Goal: Transaction & Acquisition: Purchase product/service

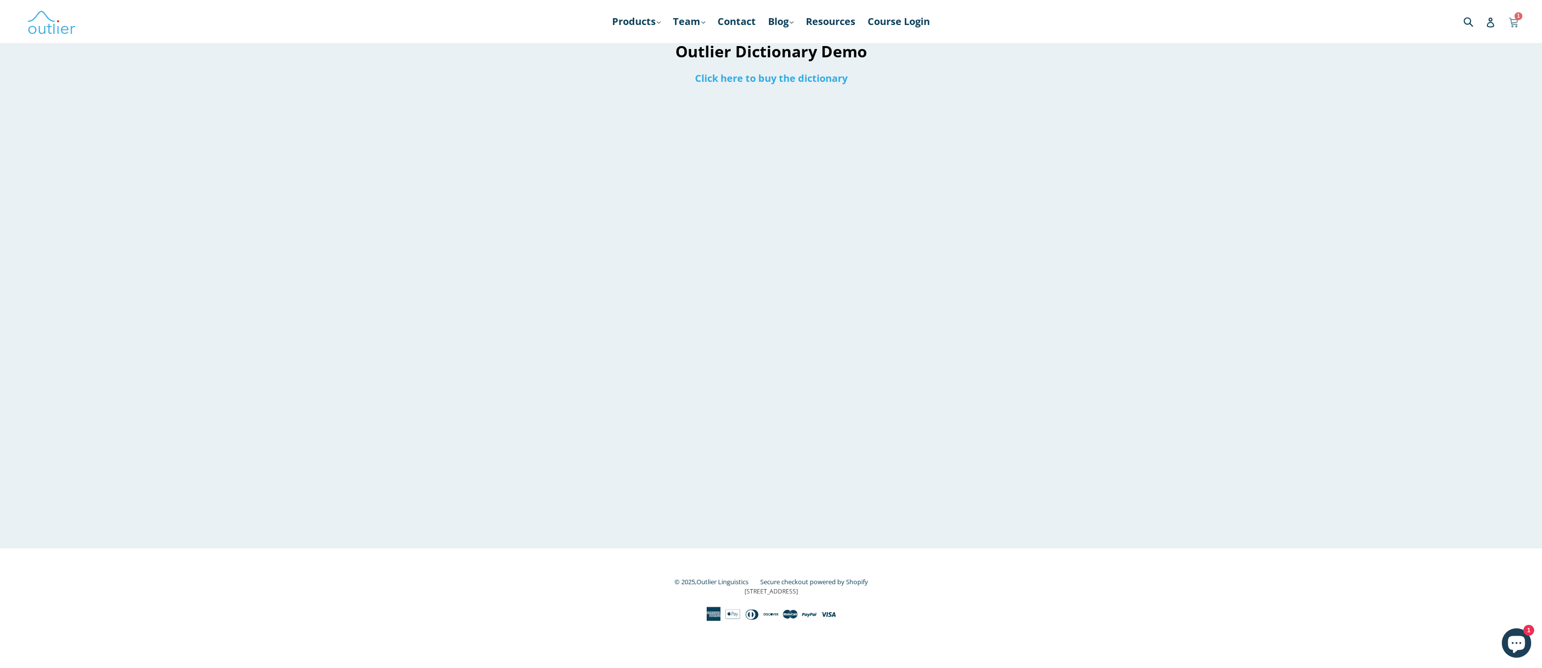
click at [1511, 22] on icon at bounding box center [1513, 21] width 9 height 7
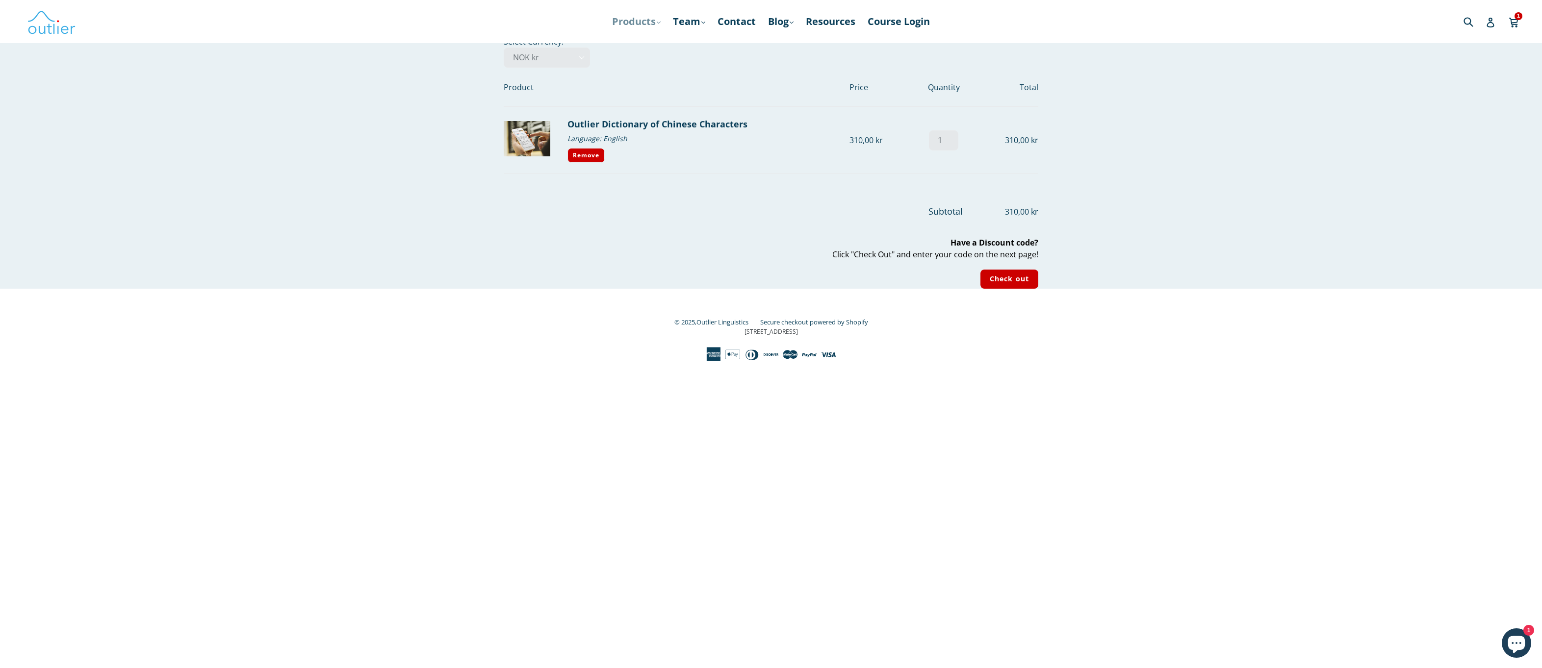
click at [624, 21] on link "Products .cls-1{fill:#231f20} expand" at bounding box center [636, 22] width 58 height 18
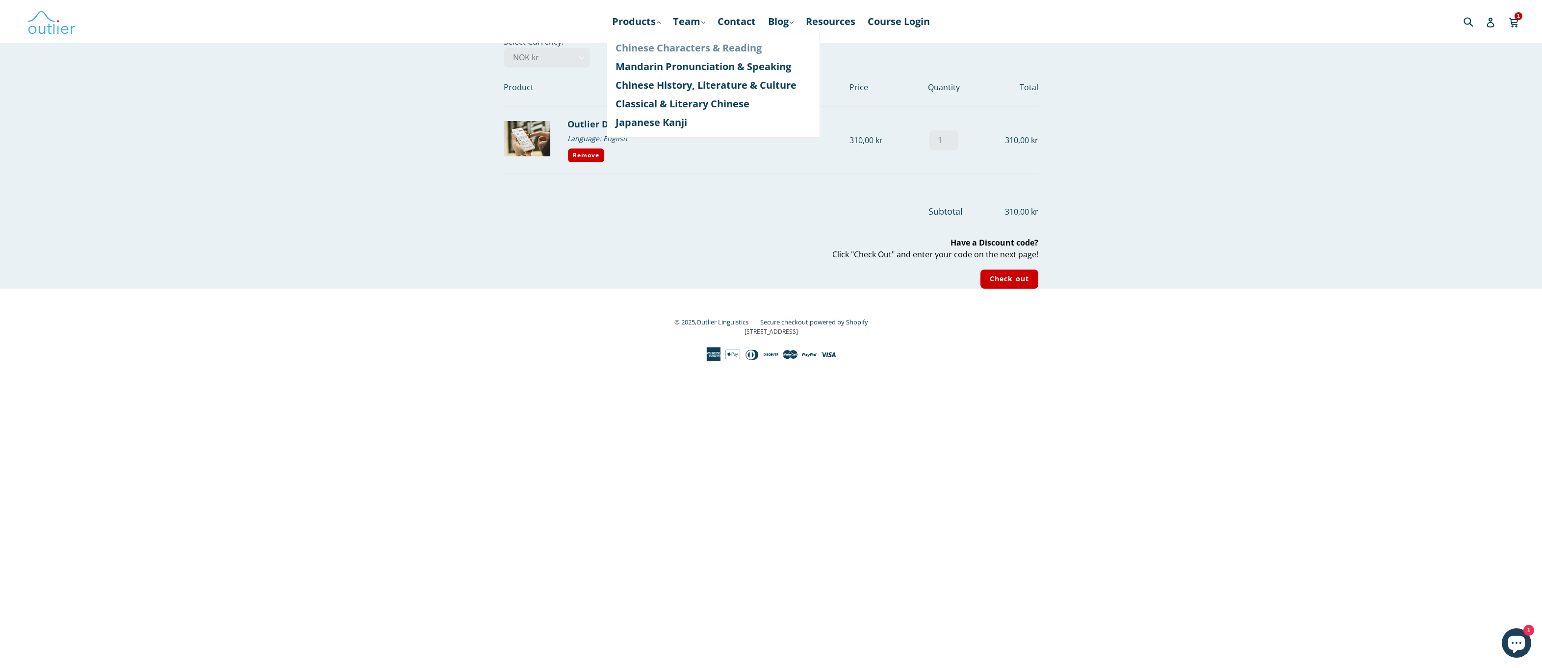
click at [686, 48] on link "Chinese Characters & Reading" at bounding box center [713, 48] width 196 height 19
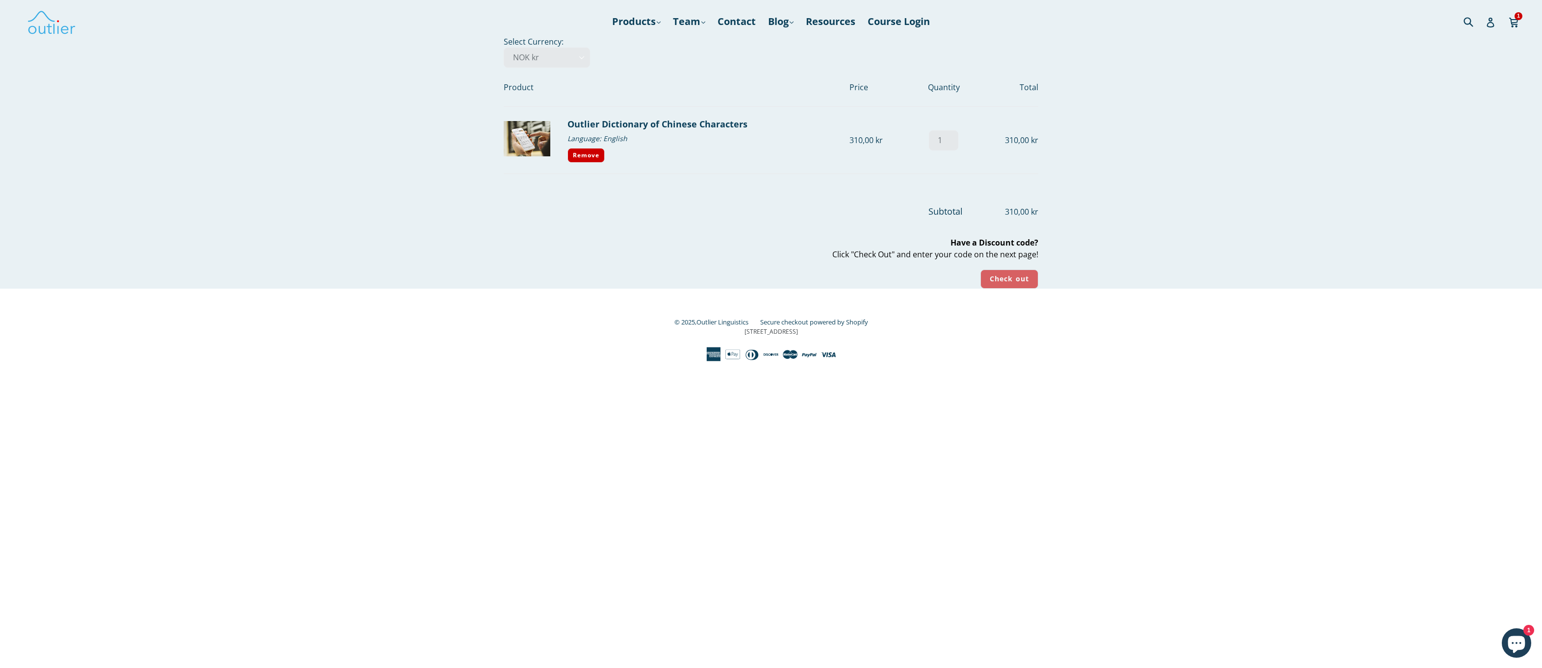
click at [989, 274] on input "Check out" at bounding box center [1009, 279] width 58 height 19
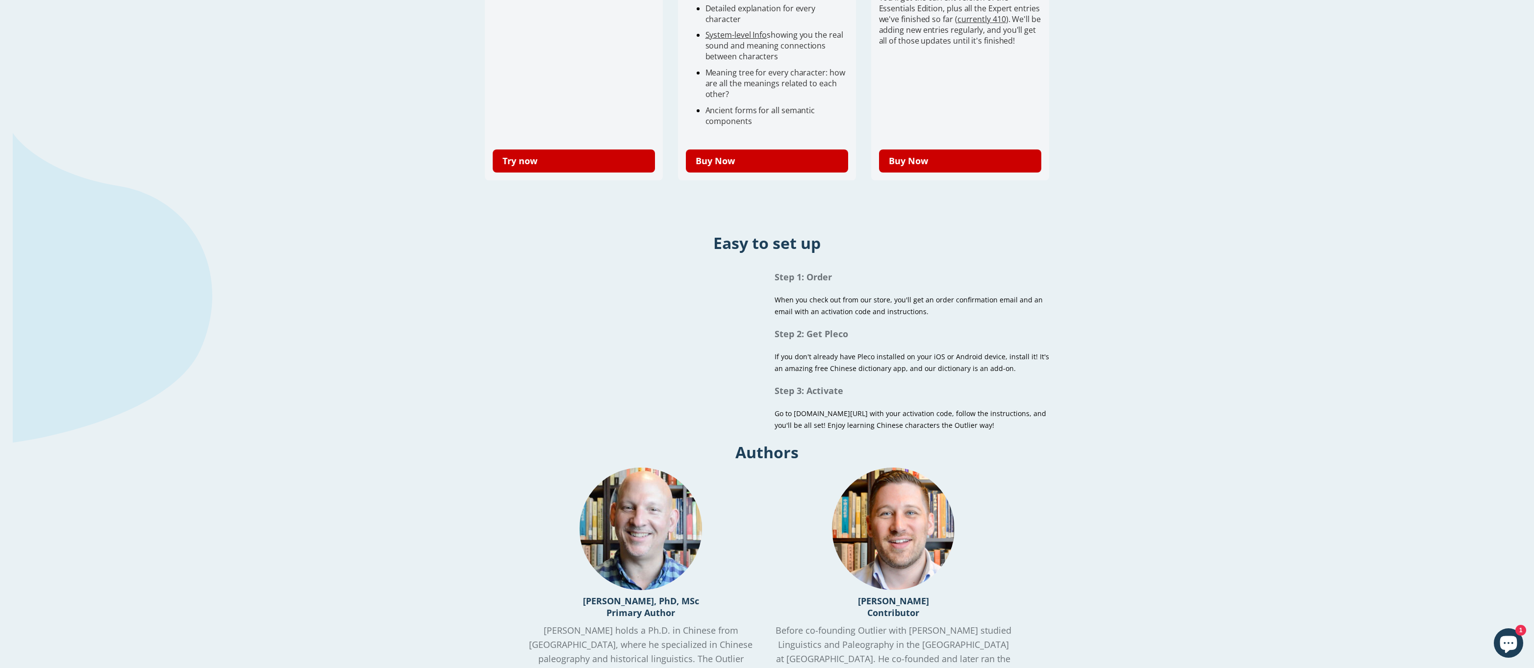
scroll to position [444, 0]
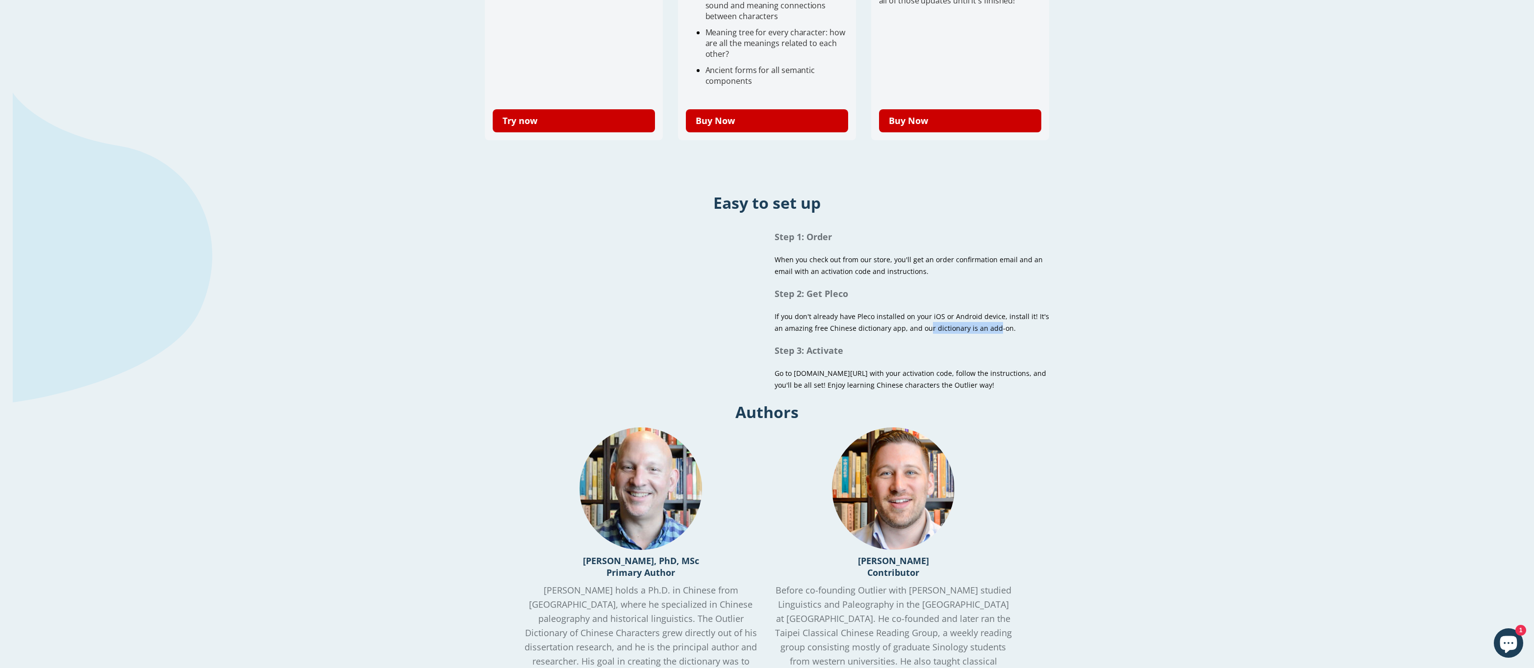
drag, startPoint x: 928, startPoint y: 332, endPoint x: 1040, endPoint y: 334, distance: 112.3
click at [1029, 332] on p "If you don't already have Pleco installed on your iOS or Android device, instal…" at bounding box center [914, 322] width 279 height 24
